Goal: Task Accomplishment & Management: Complete application form

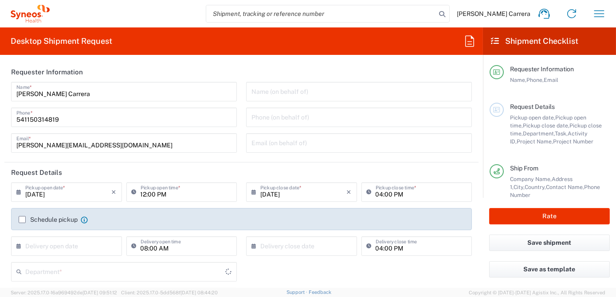
type input "[GEOGRAPHIC_DATA]"
type input "Syneos Health Argentina SA"
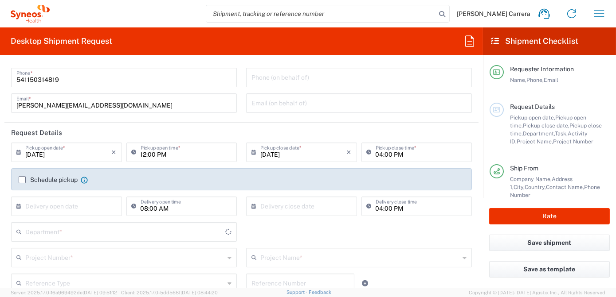
type input "3190"
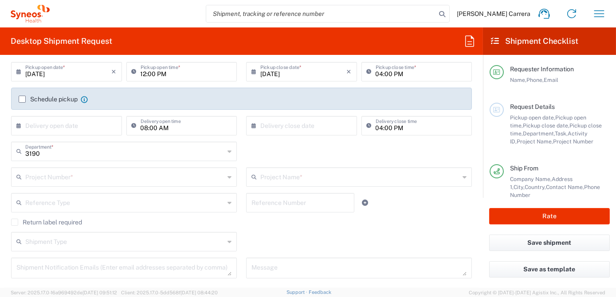
click at [50, 178] on input "text" at bounding box center [124, 177] width 199 height 16
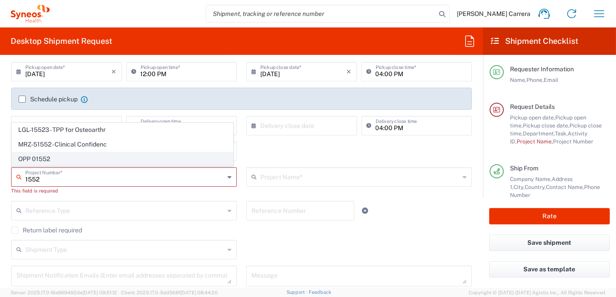
click at [40, 162] on span "OPP 01552" at bounding box center [122, 159] width 221 height 14
type input "OPP 01552"
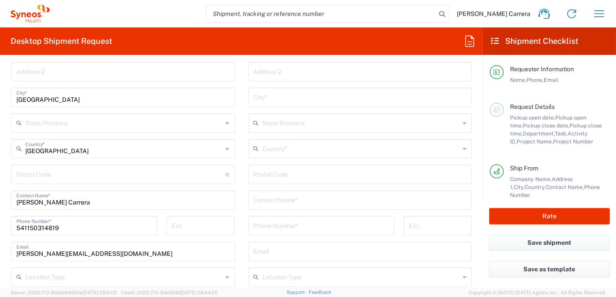
type input "802-AMO-002"
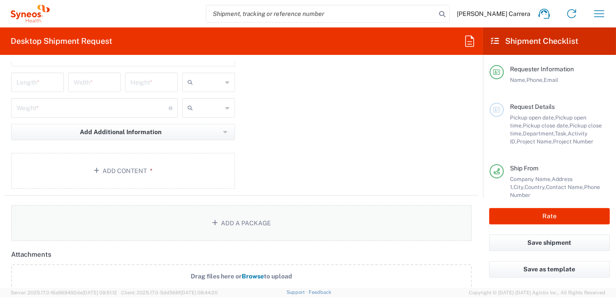
scroll to position [967, 0]
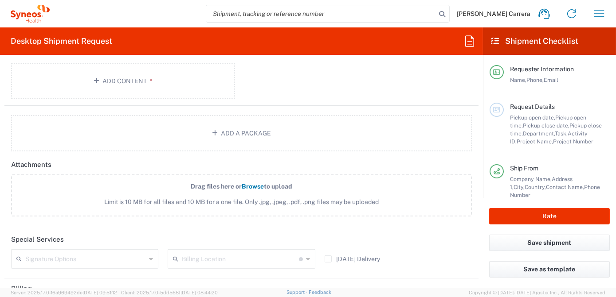
click at [210, 256] on input "text" at bounding box center [240, 259] width 117 height 16
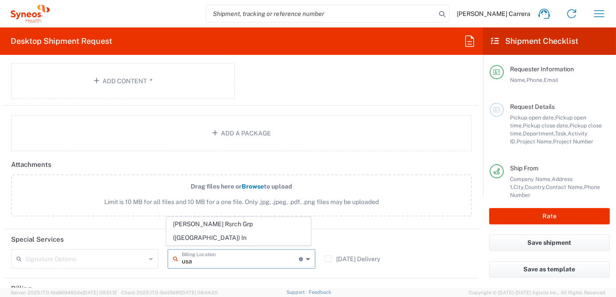
drag, startPoint x: 212, startPoint y: 237, endPoint x: 218, endPoint y: 236, distance: 5.9
click at [213, 237] on span "[PERSON_NAME] Rsrch Grp ([GEOGRAPHIC_DATA]) In" at bounding box center [239, 231] width 144 height 27
type input "[PERSON_NAME] Rsrch Grp ([GEOGRAPHIC_DATA]) In"
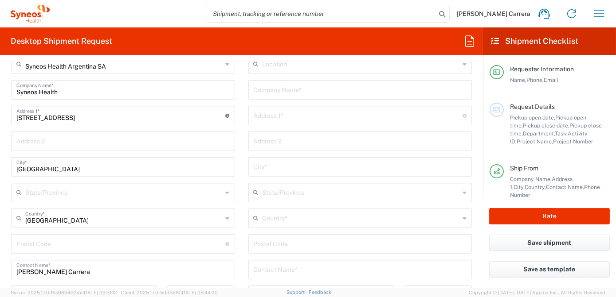
scroll to position [443, 0]
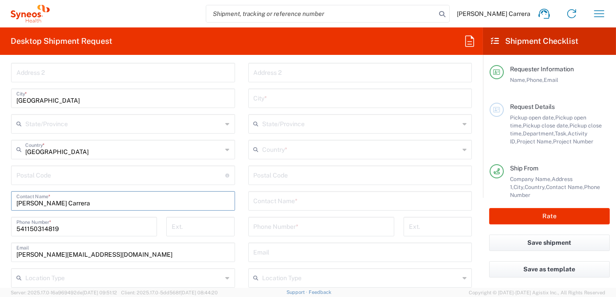
drag, startPoint x: 106, startPoint y: 205, endPoint x: -45, endPoint y: 203, distance: 151.2
click at [0, 203] on html "[PERSON_NAME] Carrera Home Shipment estimator Shipment tracking Desktop shipmen…" at bounding box center [308, 148] width 616 height 297
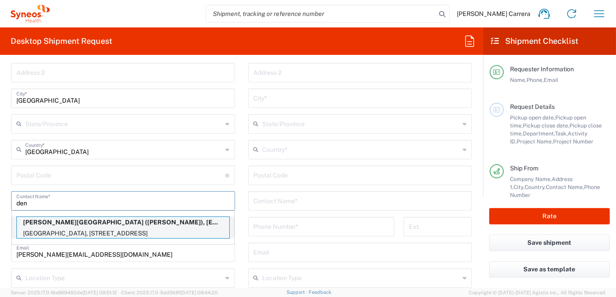
type input "den"
click at [93, 228] on p "[GEOGRAPHIC_DATA], [STREET_ADDRESS]" at bounding box center [123, 233] width 212 height 11
type input "[PERSON_NAME][GEOGRAPHIC_DATA]"
type input "[GEOGRAPHIC_DATA], [GEOGRAPHIC_DATA]"
type input "SUITE B-200"
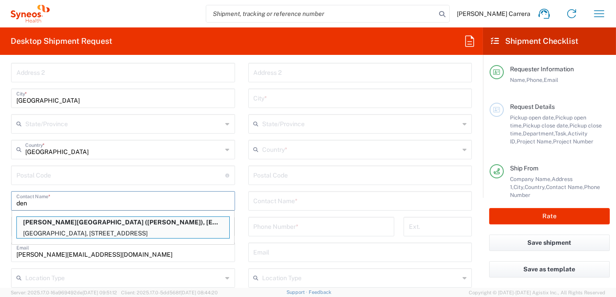
type input "[GEOGRAPHIC_DATA]"
type input "92139"
type input "[PERSON_NAME]"
type input "3108253264"
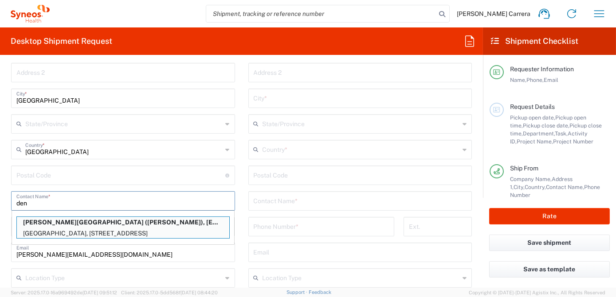
type input "[EMAIL_ADDRESS][DOMAIN_NAME]"
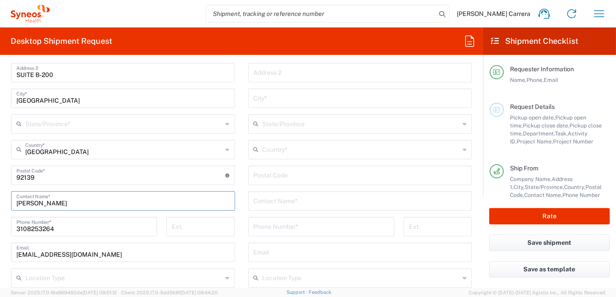
type input "[US_STATE]"
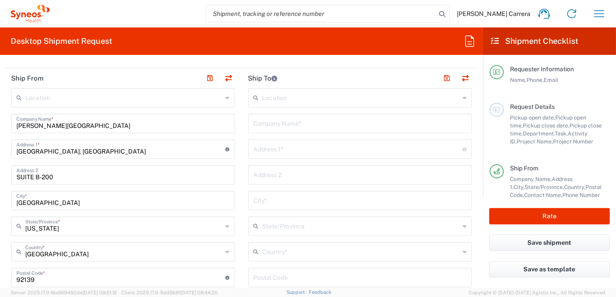
scroll to position [322, 0]
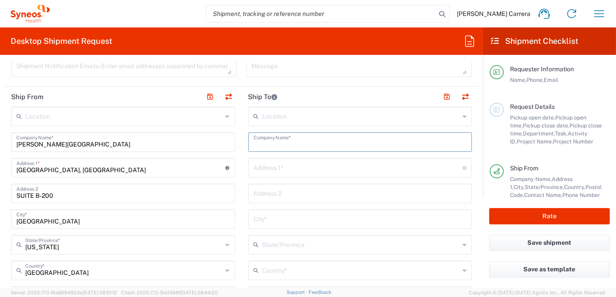
click at [316, 137] on input "text" at bounding box center [360, 142] width 213 height 16
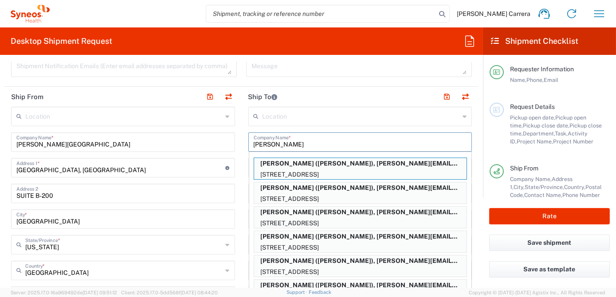
type input "[PERSON_NAME]"
type input "[STREET_ADDRESS]"
type input "Apt. 61"
type input "[GEOGRAPHIC_DATA][PERSON_NAME]"
type input "[GEOGRAPHIC_DATA]"
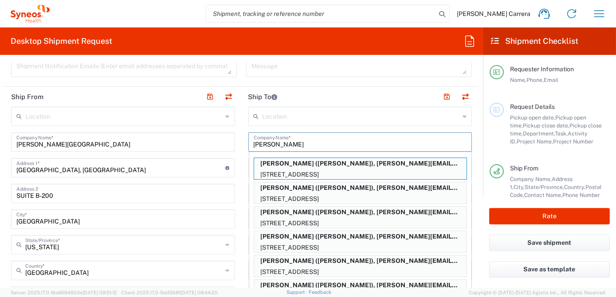
type input "90401"
type input "[PERSON_NAME]"
type input "7609949632"
type input "[PERSON_NAME][EMAIL_ADDRESS][PERSON_NAME][DOMAIN_NAME]"
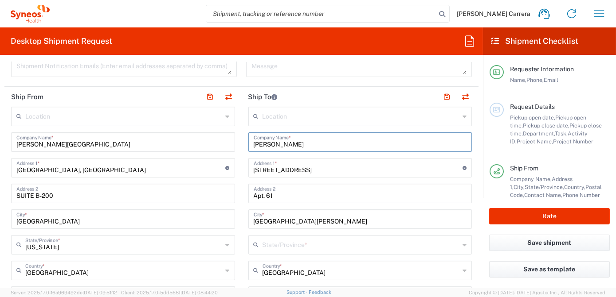
type input "[US_STATE]"
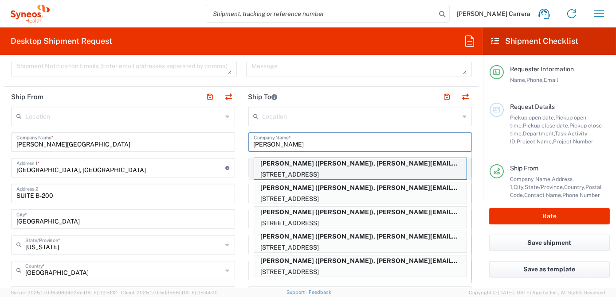
type input "[PERSON_NAME]"
click at [336, 165] on p "[PERSON_NAME] ([PERSON_NAME]), [PERSON_NAME][EMAIL_ADDRESS][PERSON_NAME][DOMAIN…" at bounding box center [360, 163] width 212 height 11
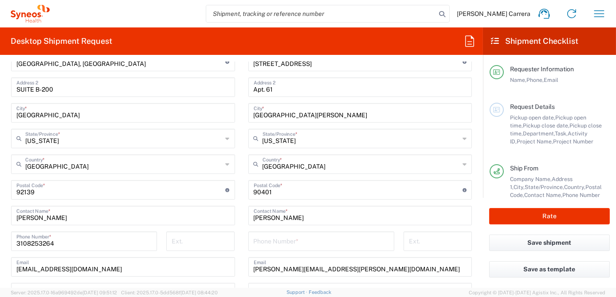
scroll to position [443, 0]
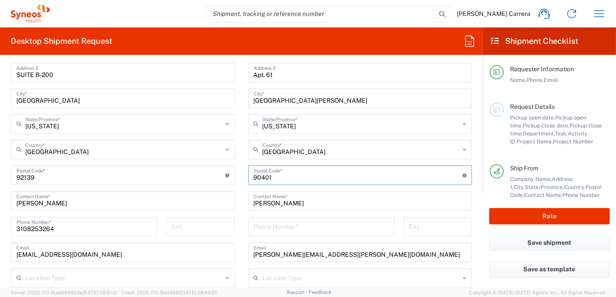
click at [277, 177] on input "undefined" at bounding box center [358, 175] width 209 height 16
click at [242, 191] on main "Location [PERSON_NAME] LLC-[GEOGRAPHIC_DATA] [GEOGRAPHIC_DATA] [GEOGRAPHIC_DATA…" at bounding box center [360, 172] width 237 height 372
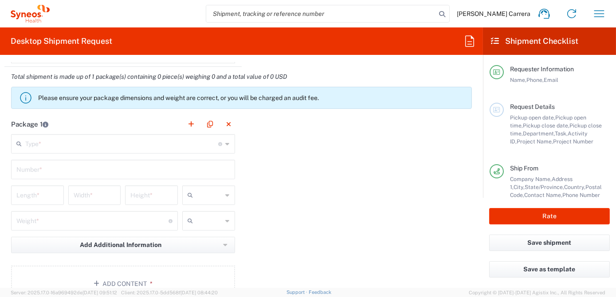
scroll to position [766, 0]
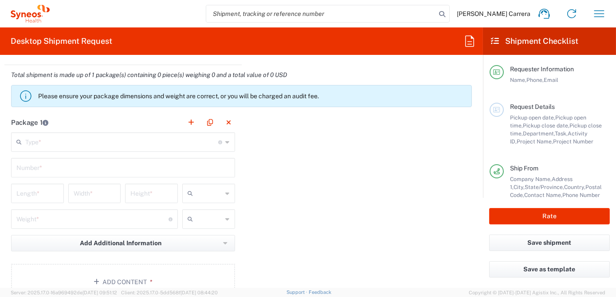
click at [80, 149] on div "Type * Material used to package goods" at bounding box center [123, 143] width 224 height 20
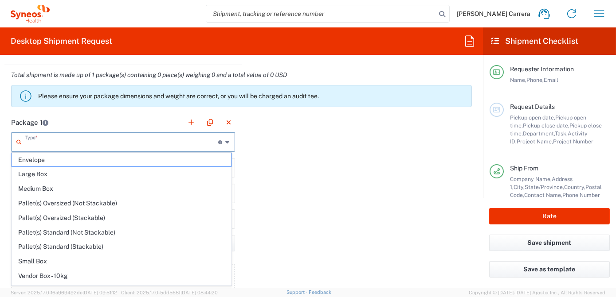
click at [73, 145] on input "text" at bounding box center [121, 142] width 193 height 16
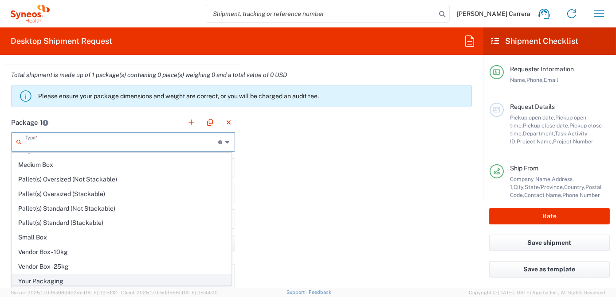
click at [43, 279] on span "Your Packaging" at bounding box center [121, 282] width 219 height 14
type input "Your Packaging"
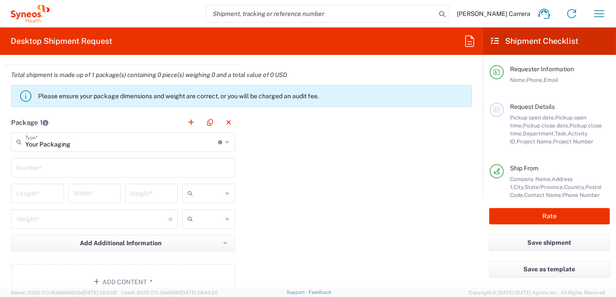
click at [27, 168] on input "text" at bounding box center [122, 168] width 213 height 16
type input "1"
type input "15"
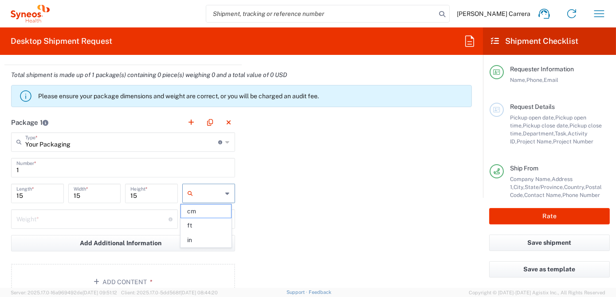
click at [201, 243] on span "in" at bounding box center [206, 241] width 50 height 14
type input "in"
click at [98, 215] on input "number" at bounding box center [92, 219] width 152 height 16
type input "1"
click at [196, 222] on input "text" at bounding box center [209, 219] width 26 height 14
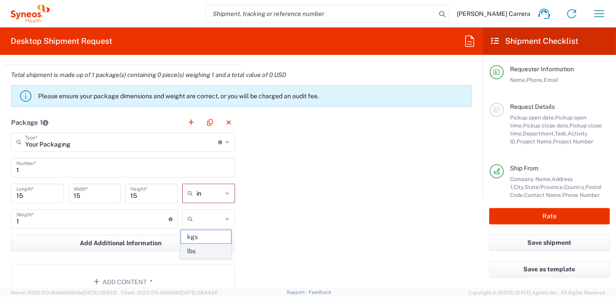
click at [210, 252] on span "lbs" at bounding box center [206, 252] width 50 height 14
type input "lbs"
click at [132, 273] on button "Add Content *" at bounding box center [123, 282] width 224 height 36
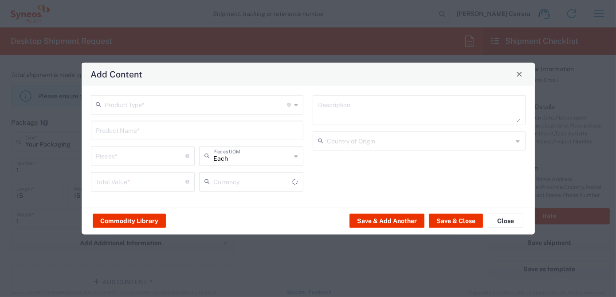
type input "US Dollar"
click at [124, 102] on input "text" at bounding box center [196, 104] width 182 height 16
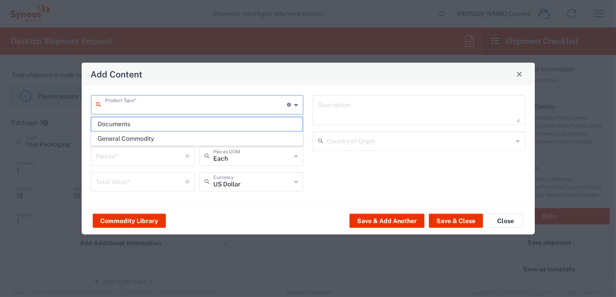
click at [121, 137] on span "General Commodity" at bounding box center [196, 139] width 211 height 14
type input "General Commodity"
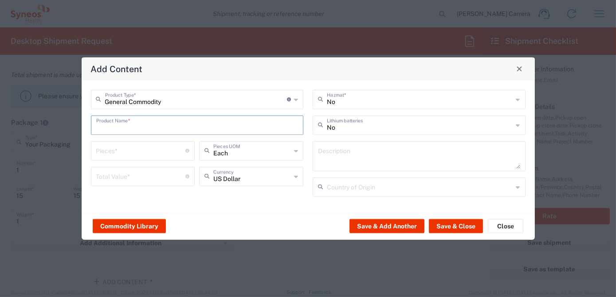
click at [118, 118] on input "text" at bounding box center [197, 125] width 202 height 16
type input "Lab Kit"
click at [113, 152] on input "number" at bounding box center [141, 150] width 90 height 16
type input "1"
click at [110, 182] on input "number" at bounding box center [141, 176] width 90 height 16
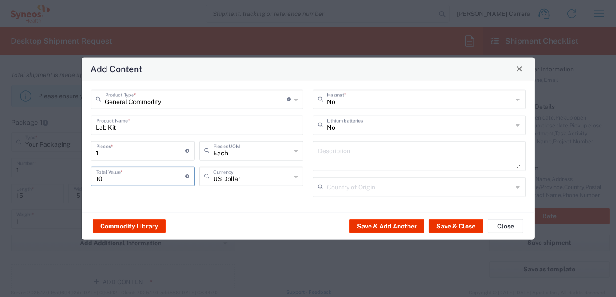
type input "10"
click at [448, 234] on div "Commodity Library Save & Add Another Save & Close Close" at bounding box center [308, 226] width 453 height 28
click at [461, 223] on button "Save & Close" at bounding box center [456, 226] width 54 height 14
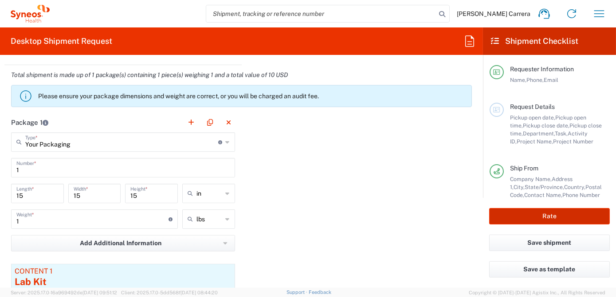
click at [551, 217] on button "Rate" at bounding box center [549, 216] width 121 height 16
type input "OPP 01552"
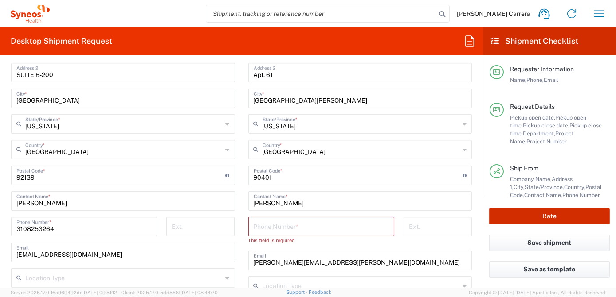
scroll to position [443, 0]
click at [549, 216] on button "Rate" at bounding box center [549, 216] width 121 height 16
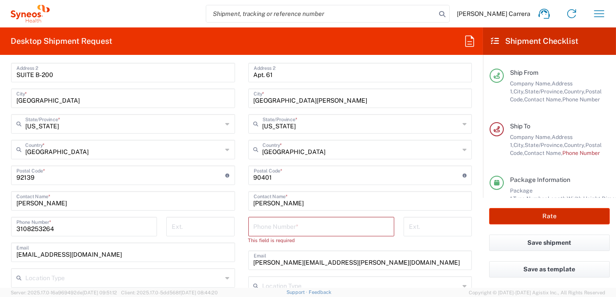
scroll to position [109, 0]
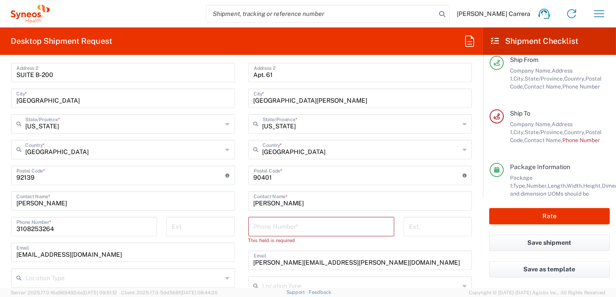
click at [290, 224] on input "tel" at bounding box center [321, 227] width 135 height 16
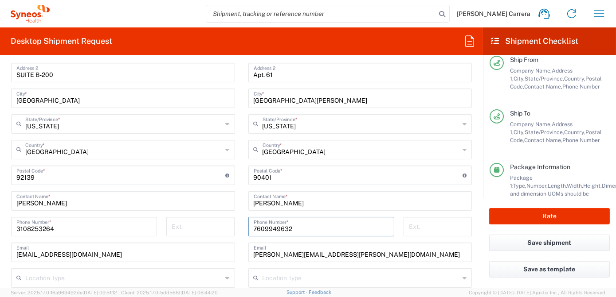
type input "7609949632"
click at [242, 244] on main "Location [PERSON_NAME] LLC-[GEOGRAPHIC_DATA] [GEOGRAPHIC_DATA] [GEOGRAPHIC_DATA…" at bounding box center [360, 172] width 237 height 372
click at [523, 216] on button "Rate" at bounding box center [549, 216] width 121 height 16
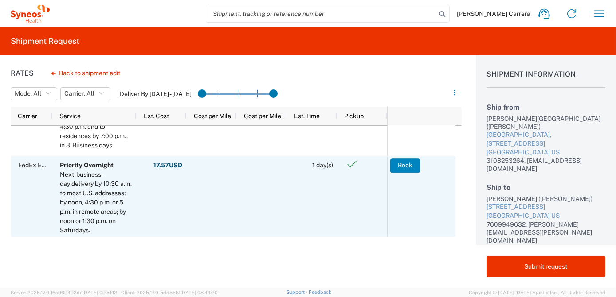
click at [399, 168] on button "Book" at bounding box center [405, 166] width 30 height 14
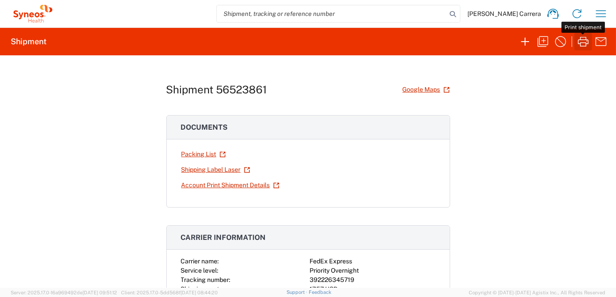
click at [584, 37] on icon "button" at bounding box center [583, 42] width 14 height 14
